Goal: Complete application form

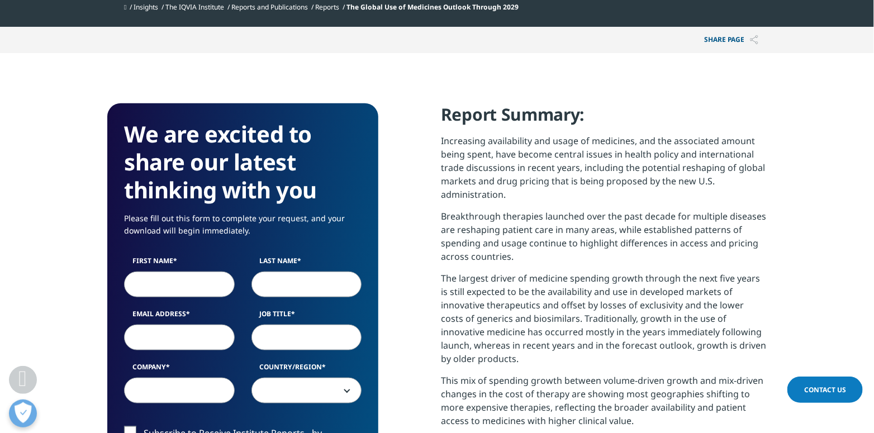
scroll to position [447, 0]
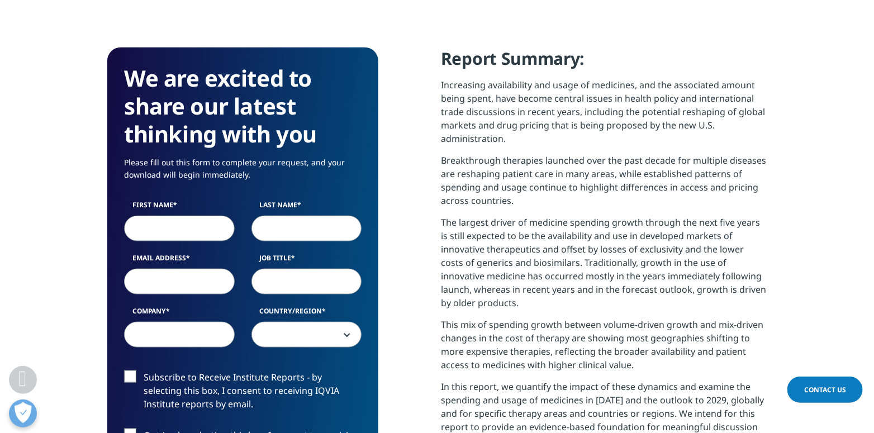
click at [215, 226] on input "First Name" at bounding box center [179, 229] width 111 height 26
type input "[PERSON_NAME]"
type input "[PERSON_NAME][EMAIL_ADDRESS][PERSON_NAME][DOMAIN_NAME]"
type input "Petauri"
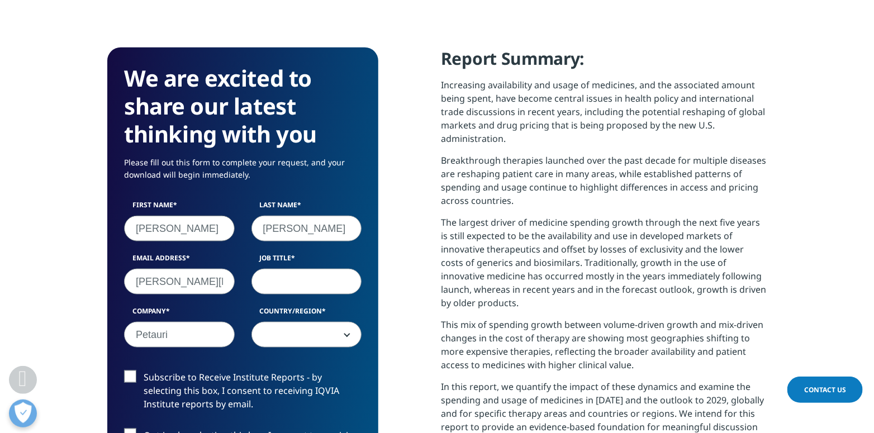
select select "[GEOGRAPHIC_DATA]"
click at [260, 279] on input "Job Title" at bounding box center [307, 282] width 111 height 26
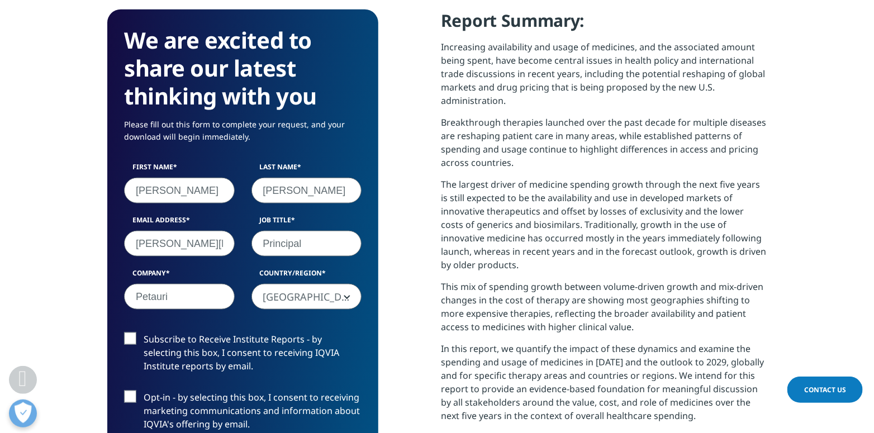
scroll to position [615, 0]
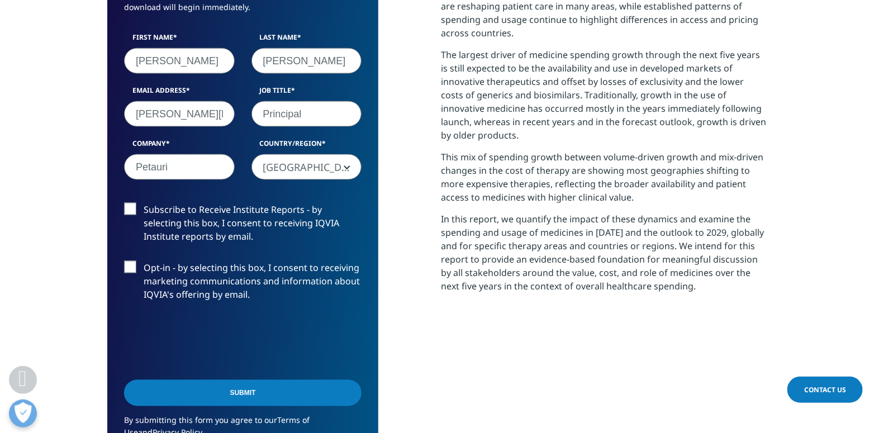
type input "Principal"
click at [195, 388] on input "Submit" at bounding box center [243, 393] width 238 height 26
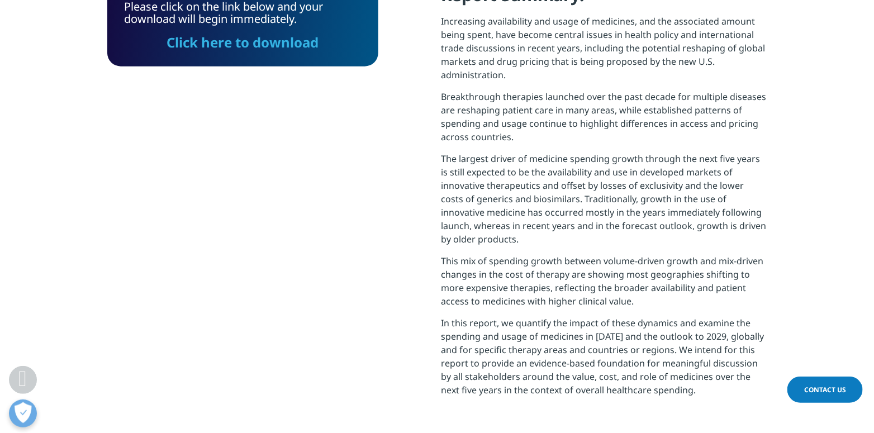
scroll to position [449, 660]
click at [211, 42] on link "Click here to download" at bounding box center [243, 42] width 152 height 18
